Goal: Task Accomplishment & Management: Complete application form

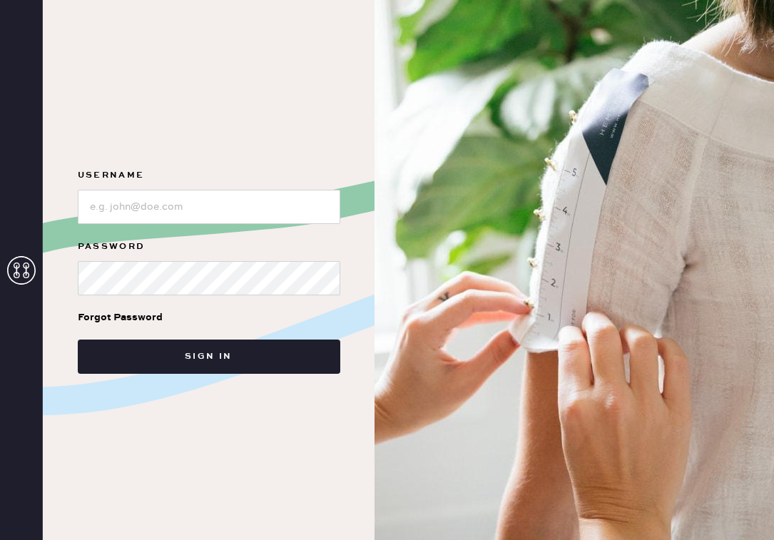
type input "reformationcharleston"
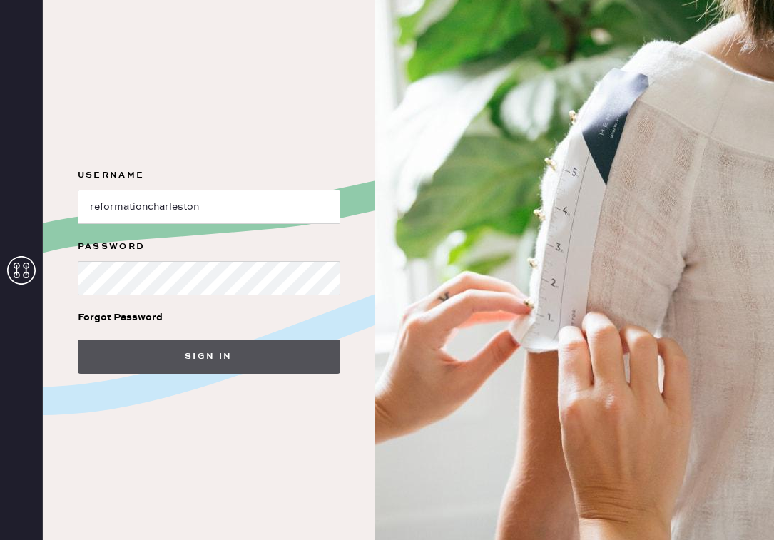
click at [240, 339] on button "Sign in" at bounding box center [209, 356] width 262 height 34
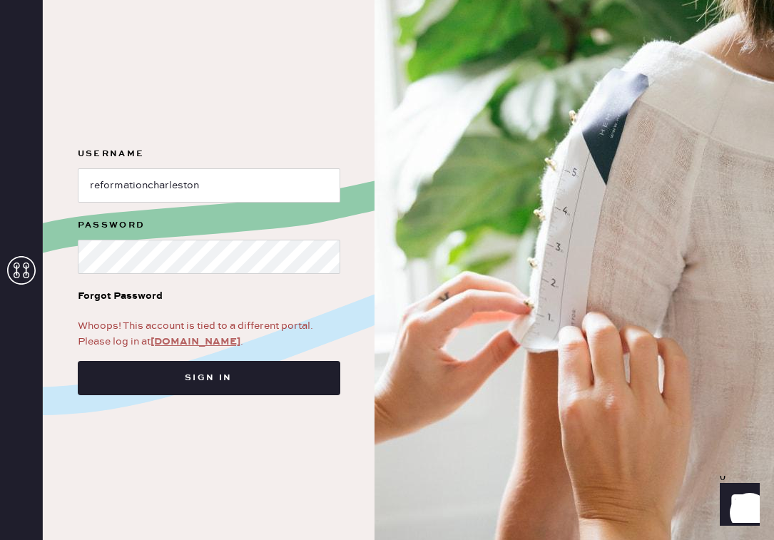
click at [186, 344] on link "app.hemster.co" at bounding box center [195, 341] width 90 height 13
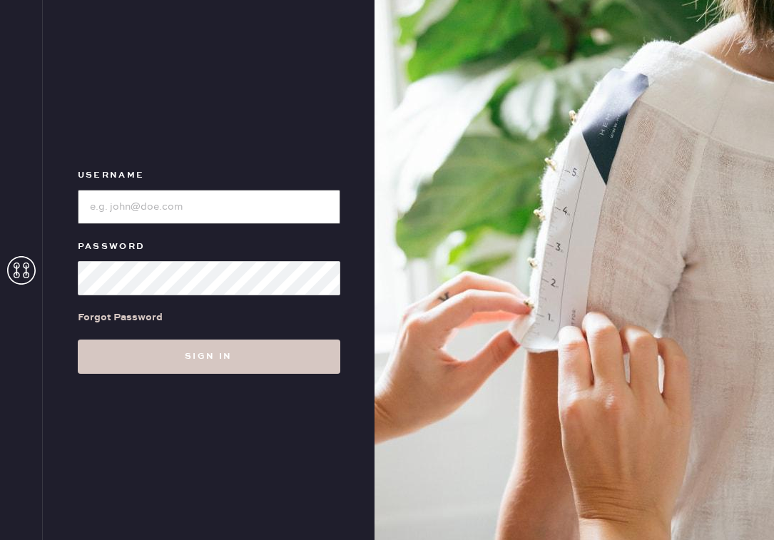
type input "reformationcharleston"
click at [213, 205] on input "loginName" at bounding box center [209, 207] width 262 height 34
click at [189, 335] on div "Forgot Password" at bounding box center [209, 317] width 262 height 44
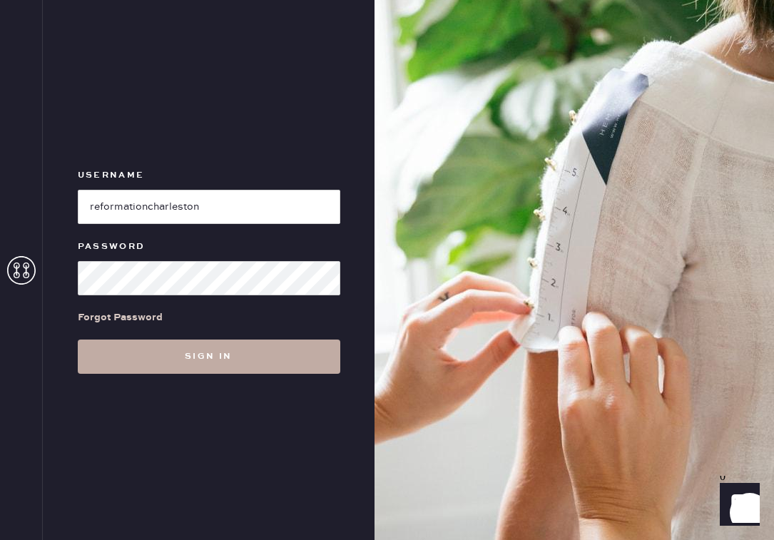
click at [91, 358] on button "Sign in" at bounding box center [209, 356] width 262 height 34
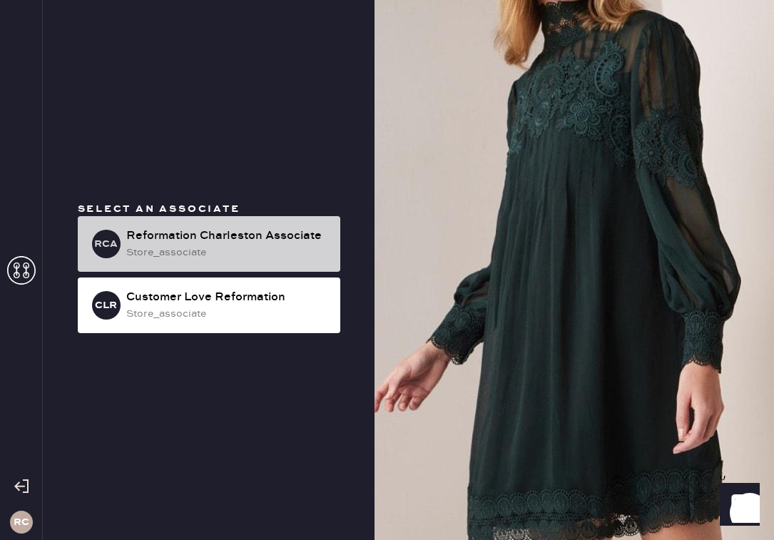
click at [263, 231] on div "Reformation Charleston Associate" at bounding box center [227, 235] width 203 height 17
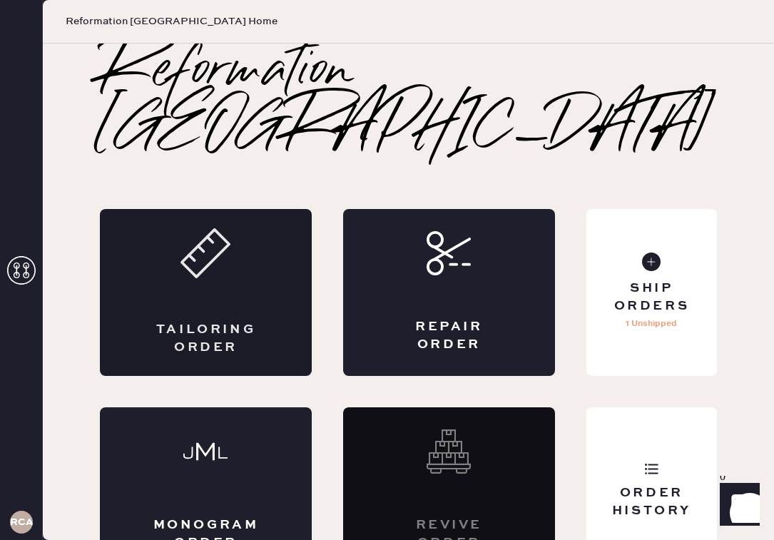
click at [215, 228] on icon at bounding box center [205, 253] width 50 height 50
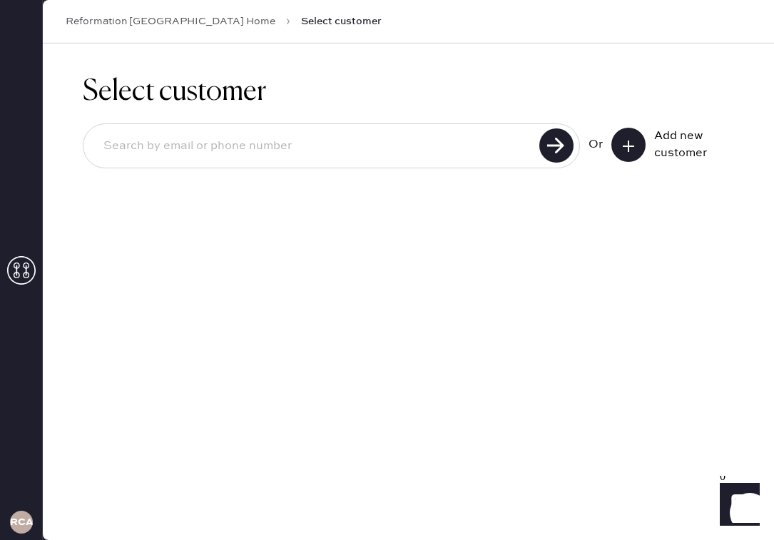
click at [625, 139] on icon at bounding box center [628, 146] width 14 height 14
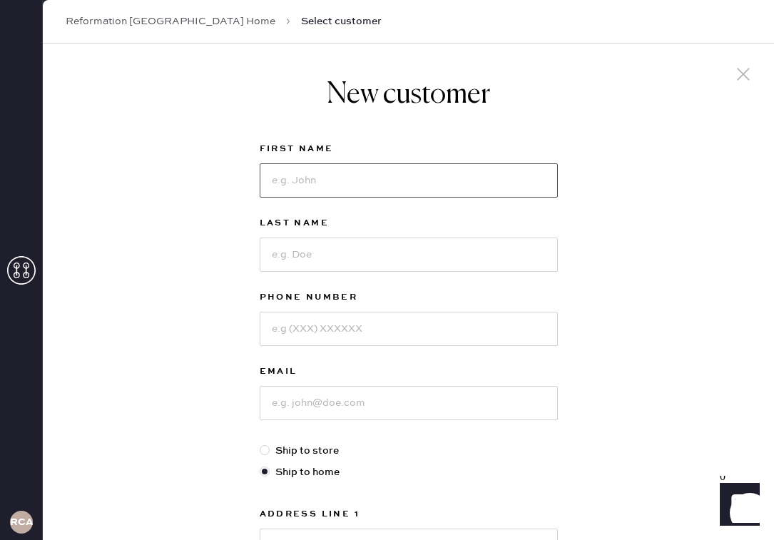
click at [364, 190] on input at bounding box center [409, 180] width 298 height 34
type input "[PERSON_NAME]"
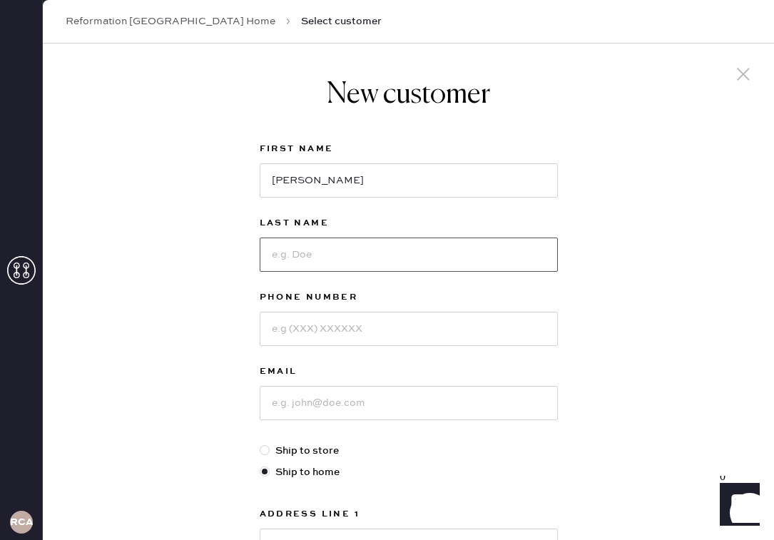
click at [408, 247] on input at bounding box center [409, 254] width 298 height 34
type input "[PERSON_NAME]"
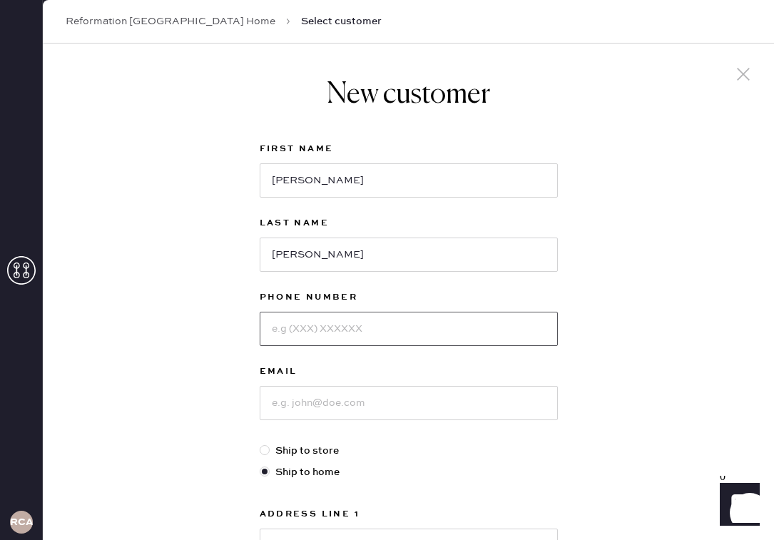
click at [417, 329] on input at bounding box center [409, 329] width 298 height 34
type input "8"
type input "9082795258"
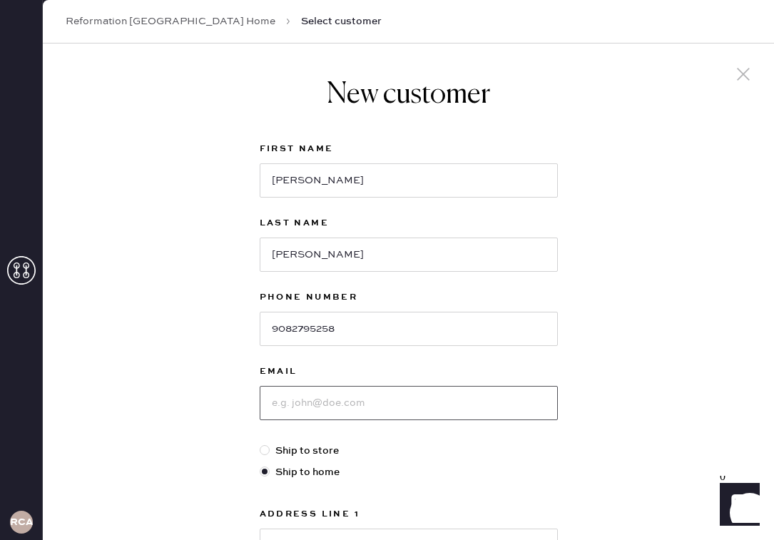
click at [441, 414] on input at bounding box center [409, 403] width 298 height 34
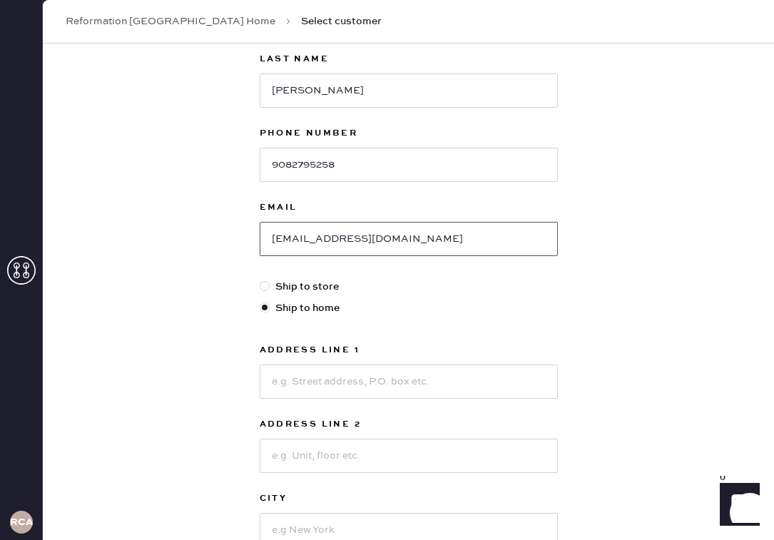
scroll to position [198, 0]
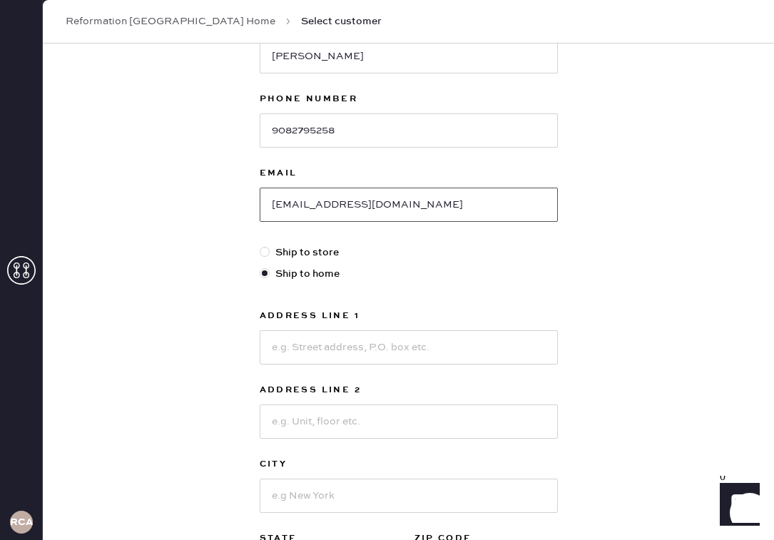
type input "[EMAIL_ADDRESS][DOMAIN_NAME]"
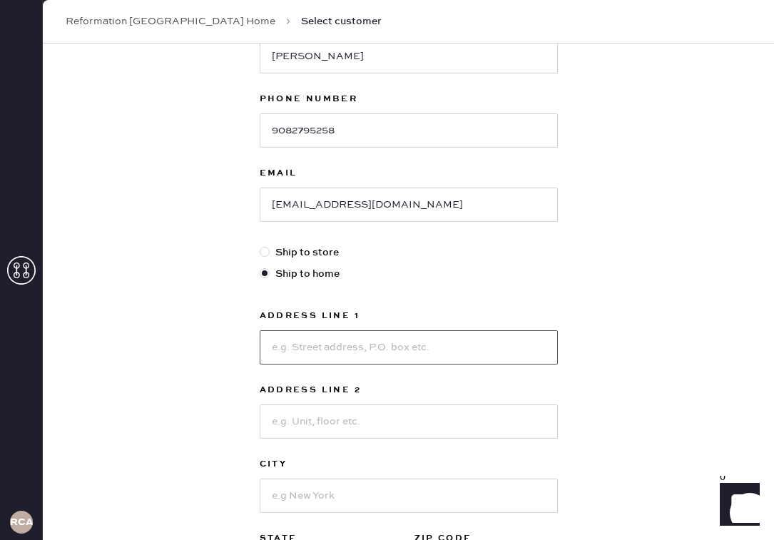
click at [367, 354] on input at bounding box center [409, 347] width 298 height 34
type input "[STREET_ADDRESS]"
click at [397, 433] on input at bounding box center [409, 421] width 298 height 34
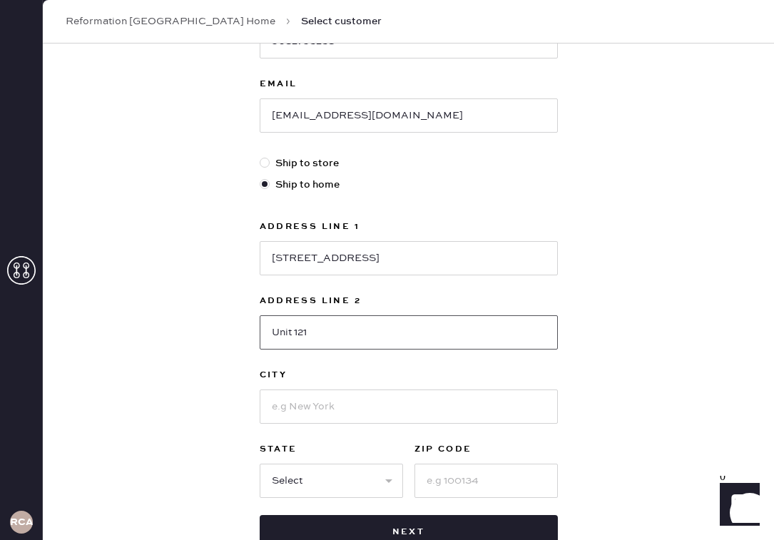
scroll to position [297, 0]
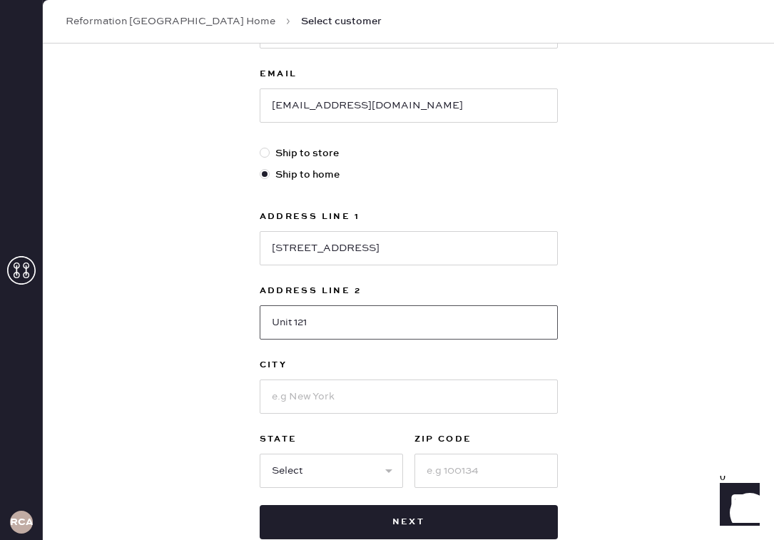
type input "Unit 121"
click at [322, 399] on input at bounding box center [409, 396] width 298 height 34
type input "[PERSON_NAME] Island"
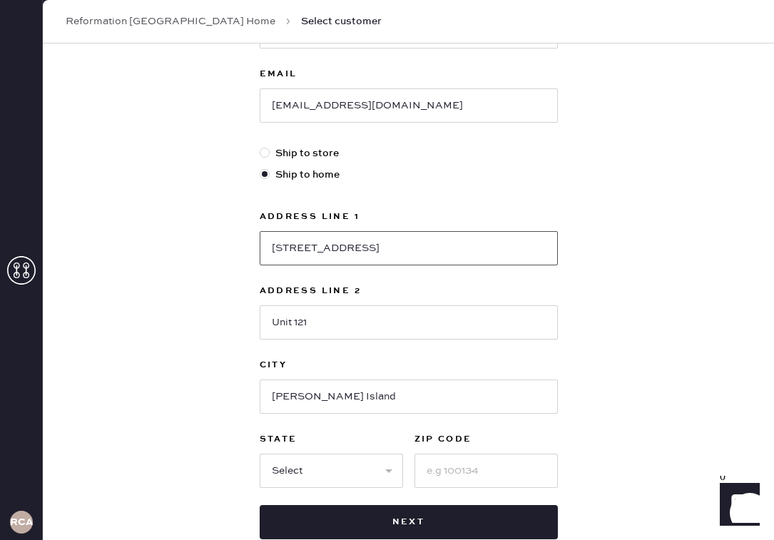
drag, startPoint x: 394, startPoint y: 250, endPoint x: 227, endPoint y: 240, distance: 167.2
click at [227, 240] on div "New customer First Name [PERSON_NAME] Last Name [PERSON_NAME] Phone Number [PHO…" at bounding box center [408, 188] width 731 height 884
click at [325, 476] on select "Select AK AL AR AZ CA CO CT [GEOGRAPHIC_DATA] DE FL [GEOGRAPHIC_DATA] HI [GEOGR…" at bounding box center [331, 471] width 143 height 34
select select "SC"
click at [260, 454] on select "Select AK AL AR AZ CA CO CT [GEOGRAPHIC_DATA] DE FL [GEOGRAPHIC_DATA] HI [GEOGR…" at bounding box center [331, 471] width 143 height 34
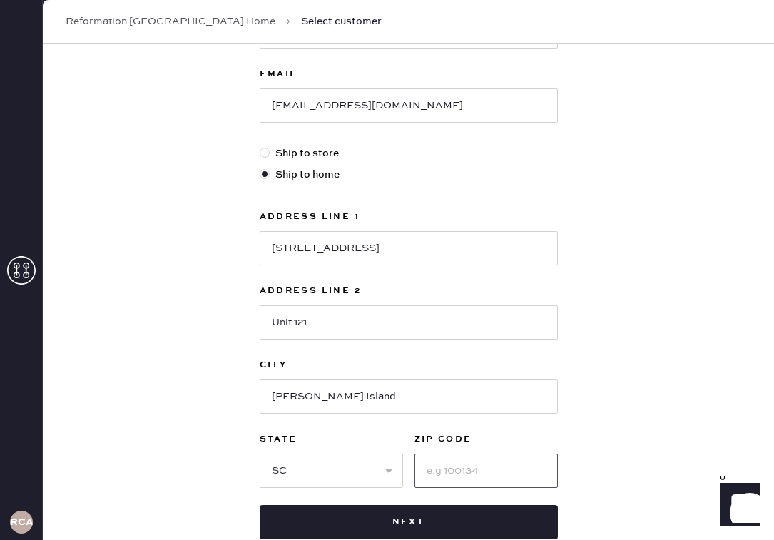
click at [501, 475] on input at bounding box center [485, 471] width 143 height 34
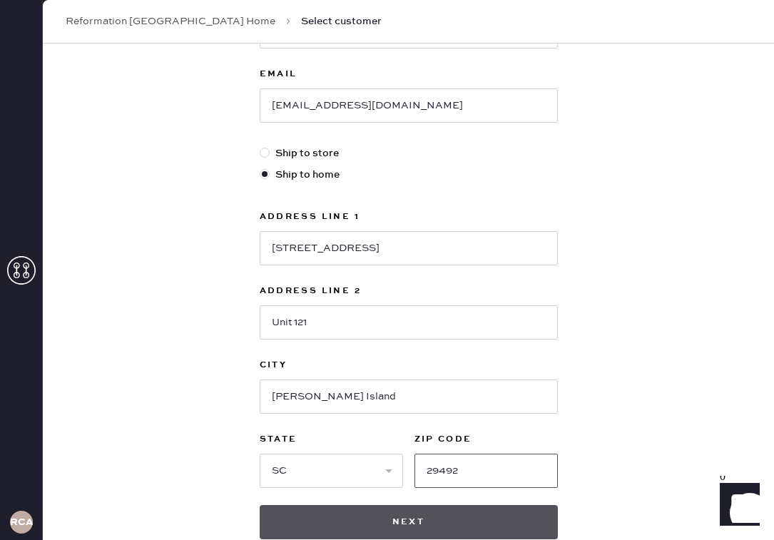
type input "29492"
click at [473, 506] on button "Next" at bounding box center [409, 522] width 298 height 34
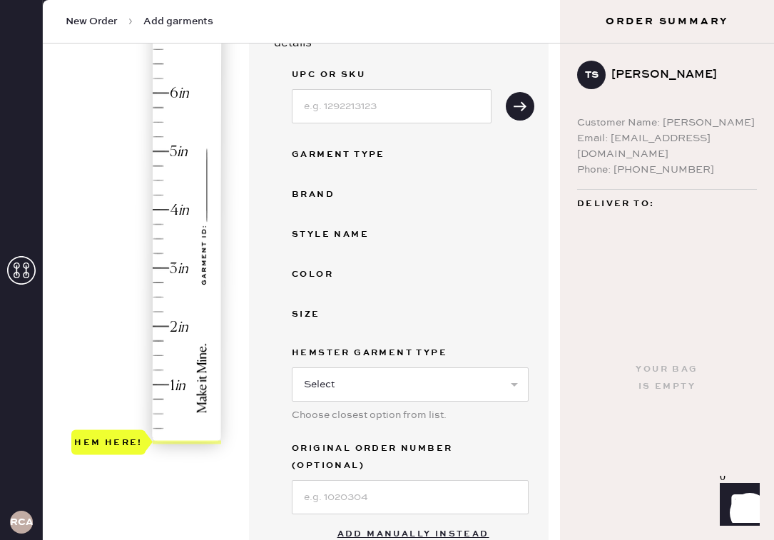
scroll to position [203, 0]
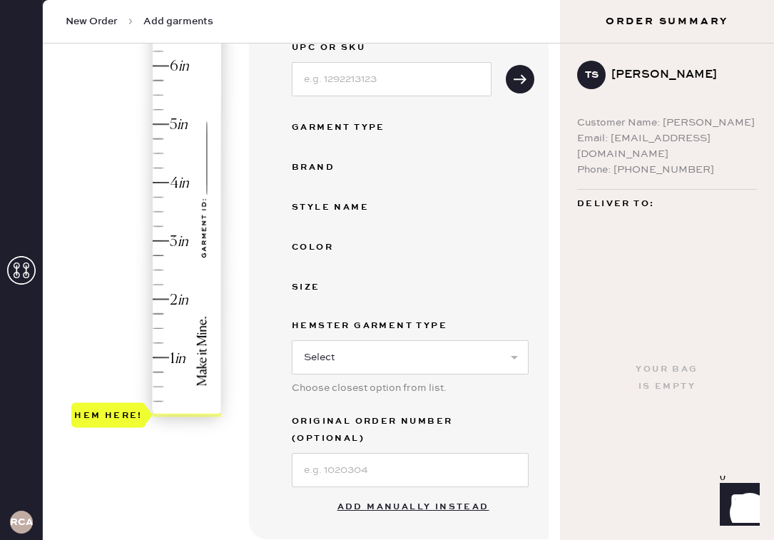
click at [166, 180] on div "Hem here!" at bounding box center [147, 211] width 152 height 421
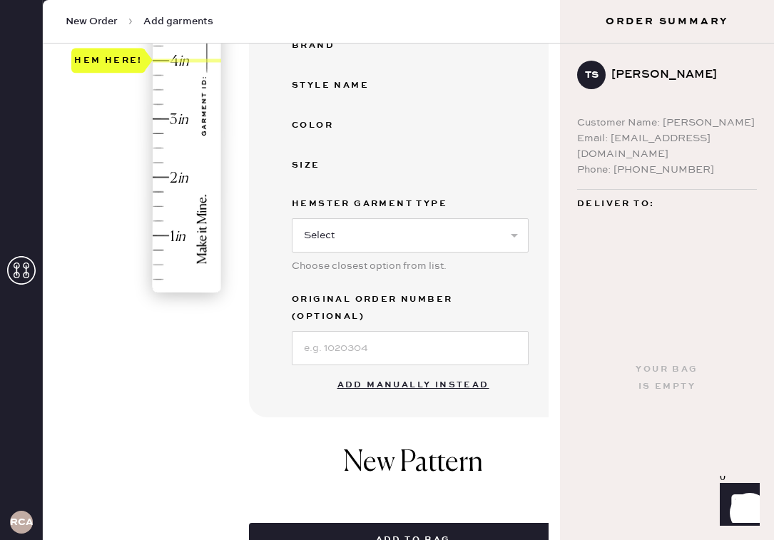
scroll to position [334, 0]
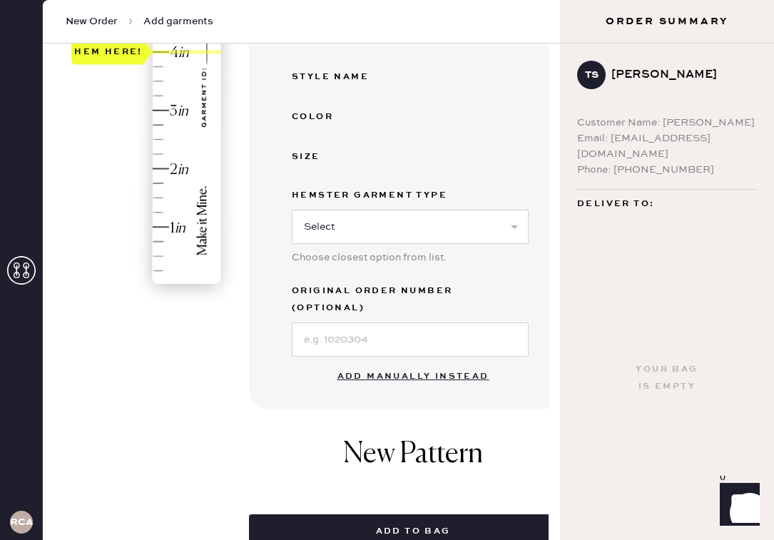
click at [372, 362] on button "Add manually instead" at bounding box center [413, 376] width 169 height 29
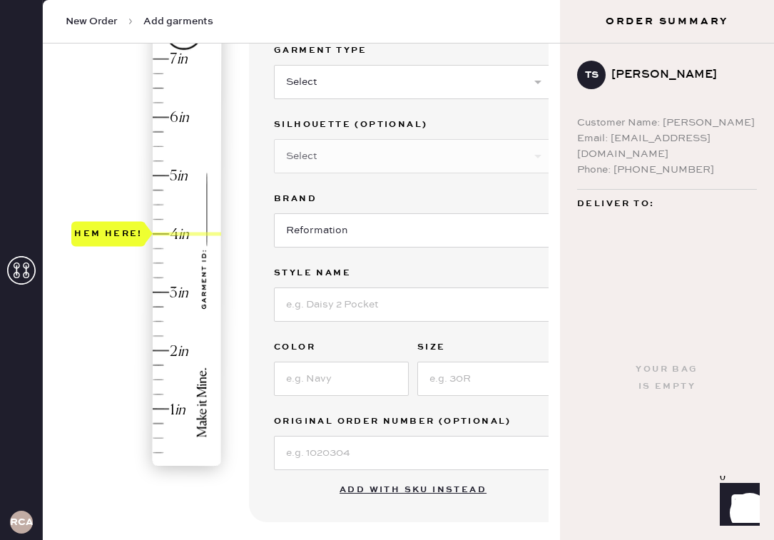
scroll to position [103, 0]
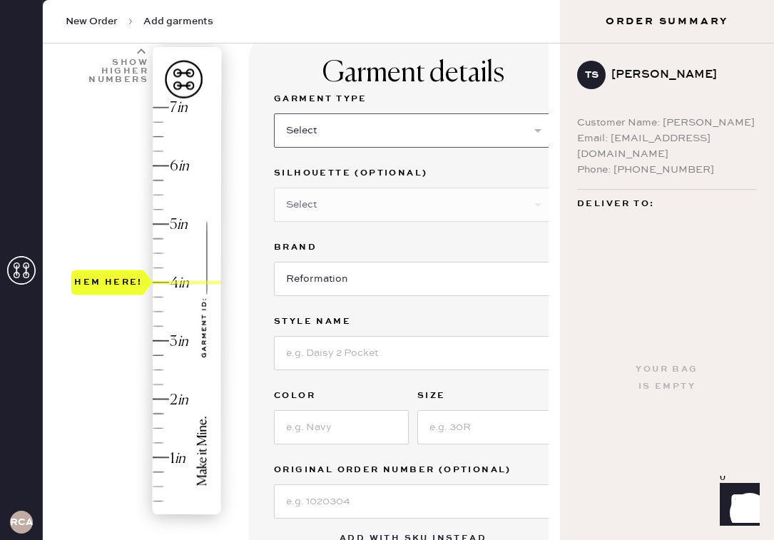
click at [317, 142] on select "Select Basic Skirt Jeans Leggings Pants Shorts Basic Sleeved Dress Basic Sleeve…" at bounding box center [413, 130] width 278 height 34
select select "6"
click at [274, 113] on select "Select Basic Skirt Jeans Leggings Pants Shorts Basic Sleeved Dress Basic Sleeve…" at bounding box center [413, 130] width 278 height 34
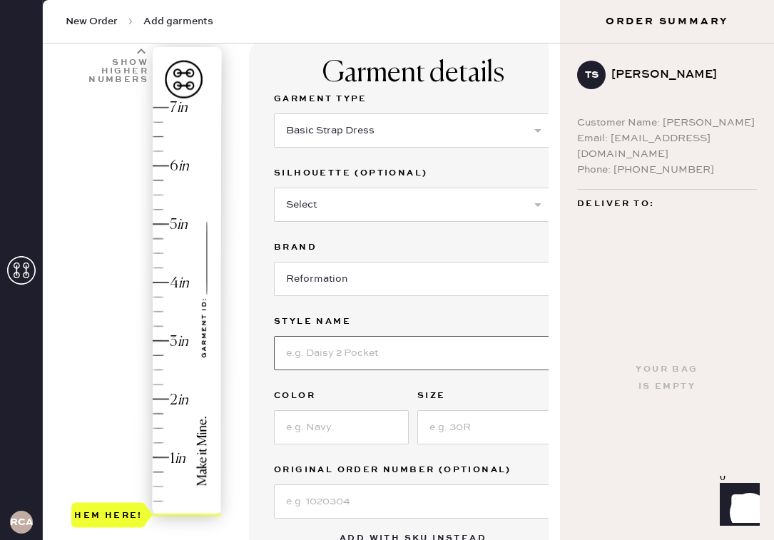
click at [401, 360] on input at bounding box center [413, 353] width 278 height 34
type input "Tripoli Dress"
click at [360, 431] on input at bounding box center [341, 427] width 135 height 34
type input "[PERSON_NAME]"
click at [511, 426] on input at bounding box center [484, 427] width 135 height 34
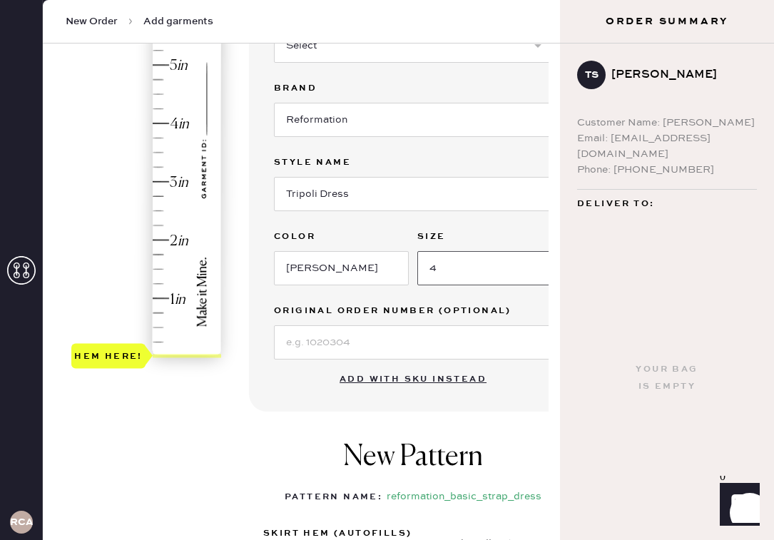
scroll to position [232, 0]
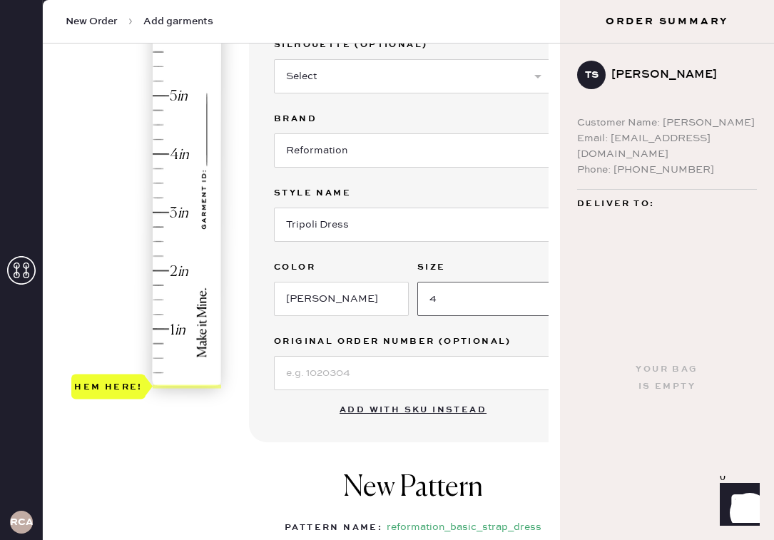
type input "4"
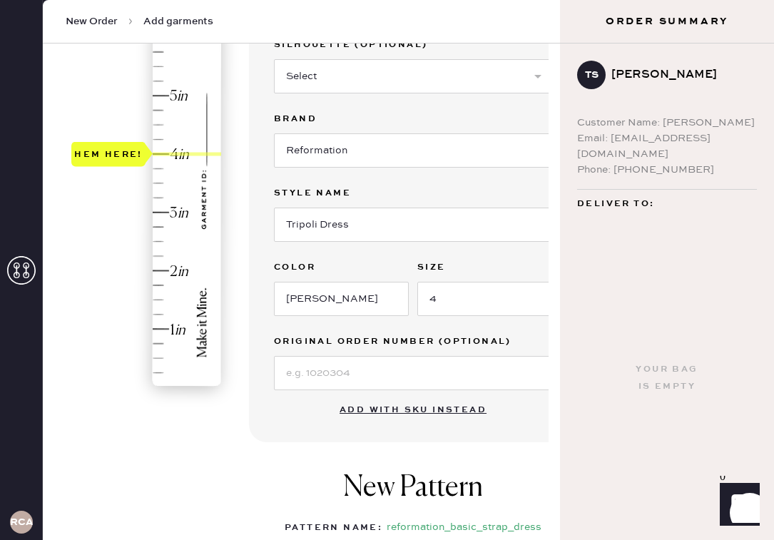
click at [161, 155] on div "Hem here!" at bounding box center [147, 183] width 152 height 421
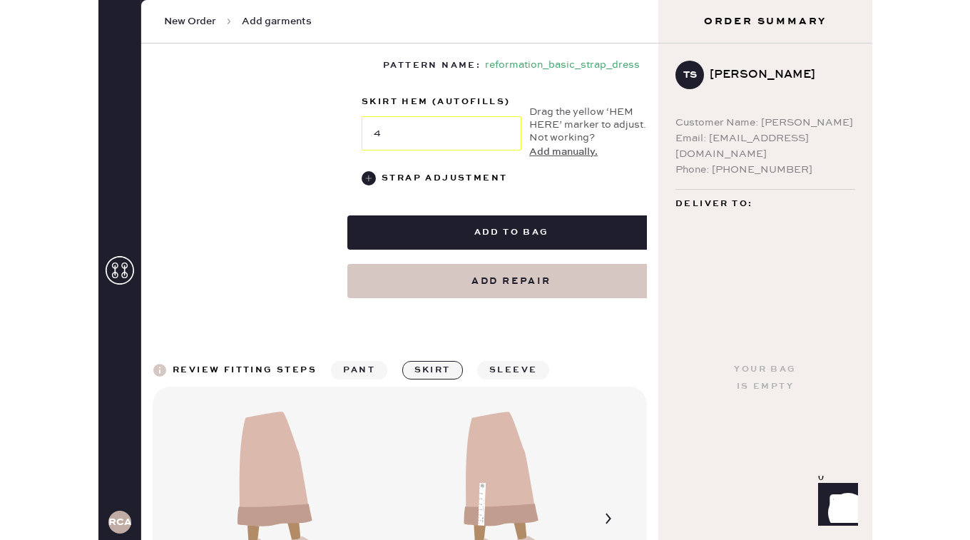
scroll to position [692, 0]
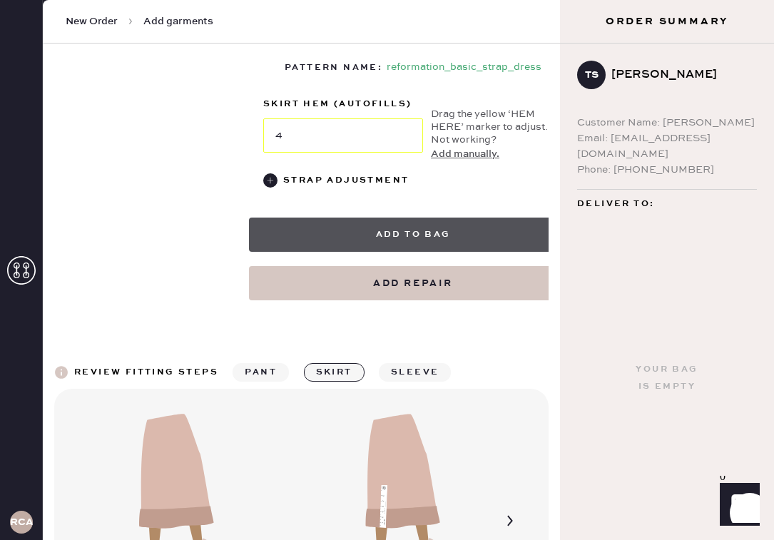
click at [367, 228] on button "Add to bag" at bounding box center [413, 235] width 328 height 34
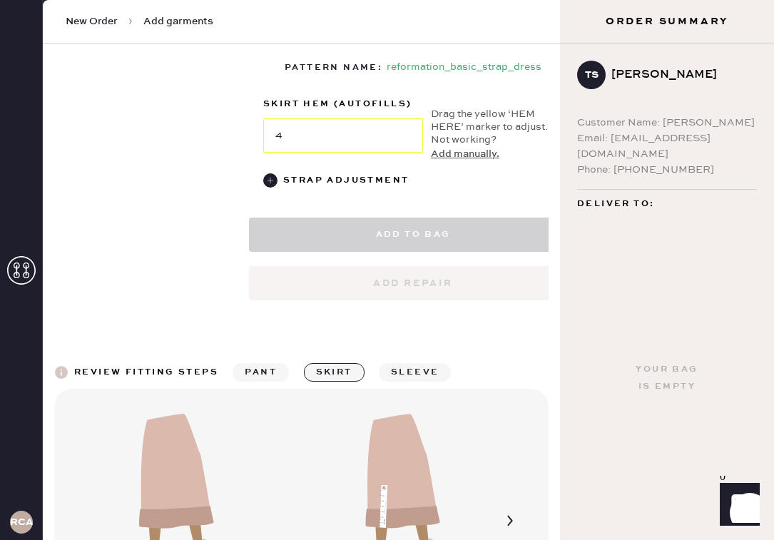
select select "6"
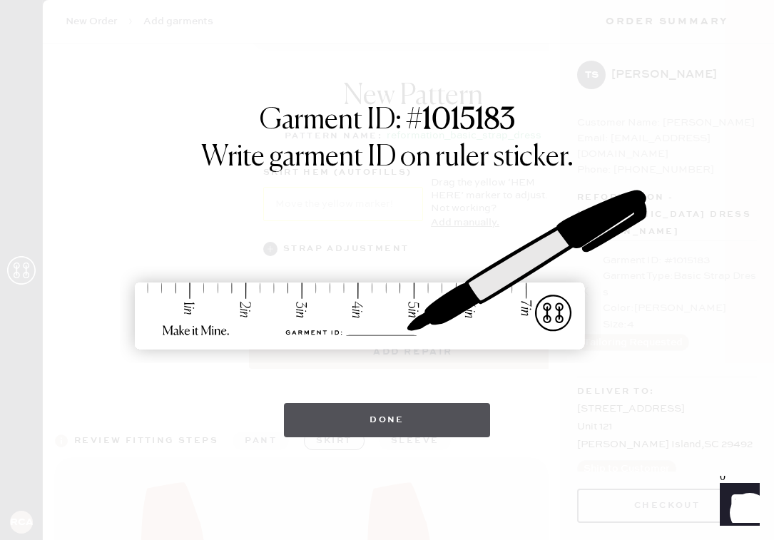
click at [419, 412] on button "Done" at bounding box center [387, 420] width 206 height 34
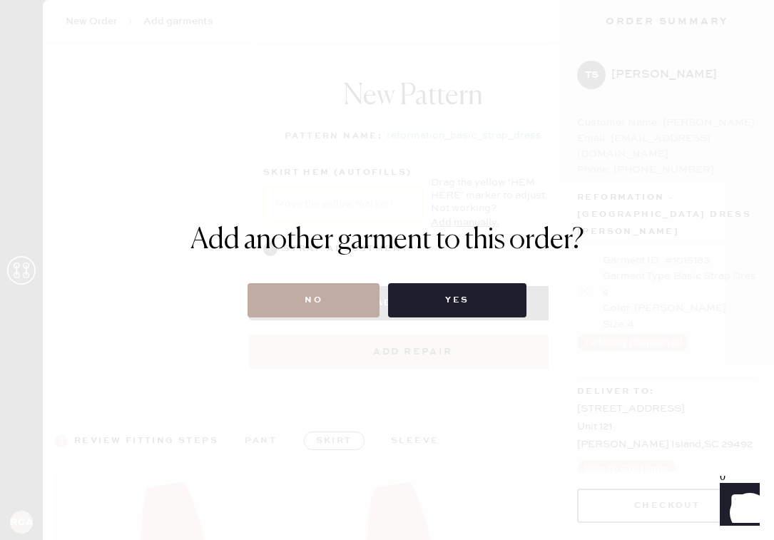
click at [351, 297] on button "No" at bounding box center [313, 300] width 132 height 34
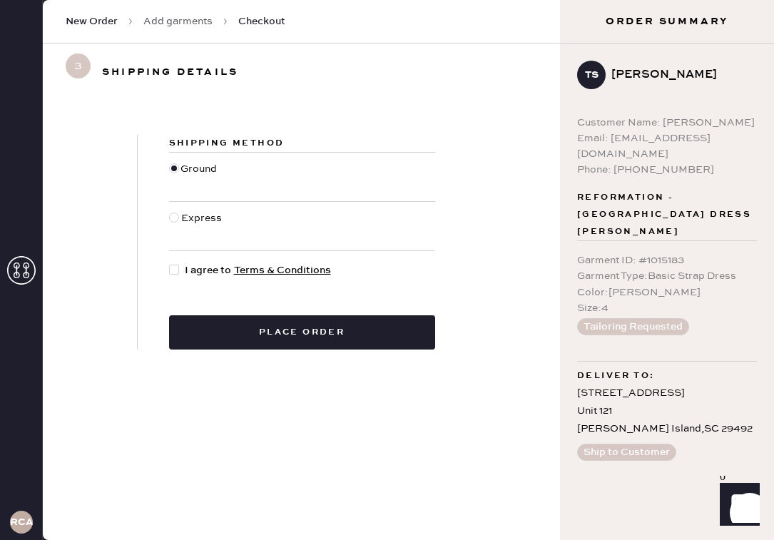
click at [180, 272] on div at bounding box center [177, 270] width 16 height 16
click at [170, 263] on input "I agree to Terms & Conditions" at bounding box center [169, 262] width 1 height 1
checkbox input "true"
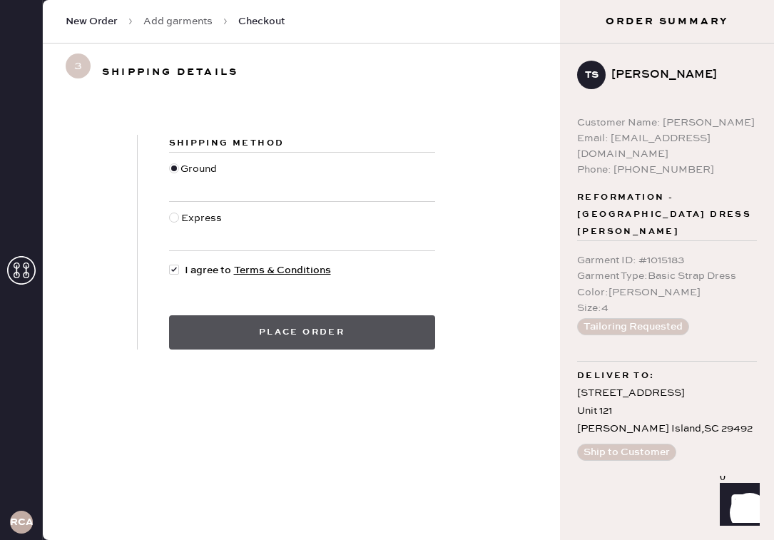
click at [231, 327] on button "Place order" at bounding box center [302, 332] width 266 height 34
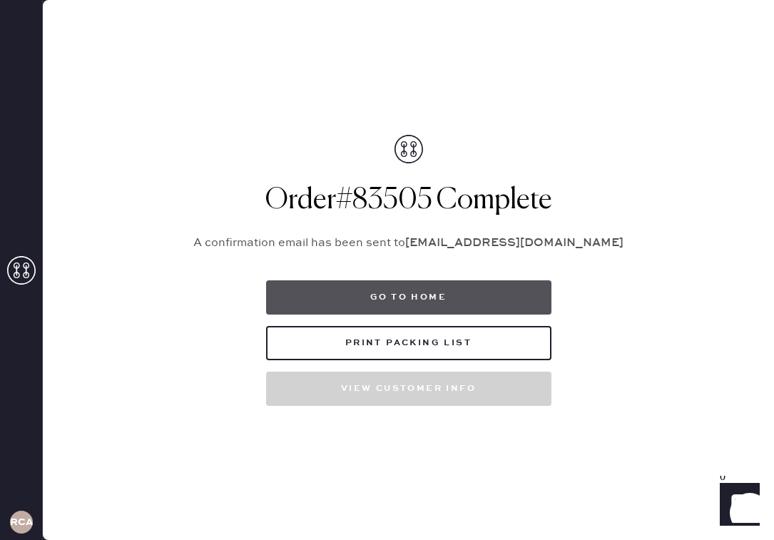
click at [374, 292] on button "Go to home" at bounding box center [408, 297] width 285 height 34
